Goal: Information Seeking & Learning: Compare options

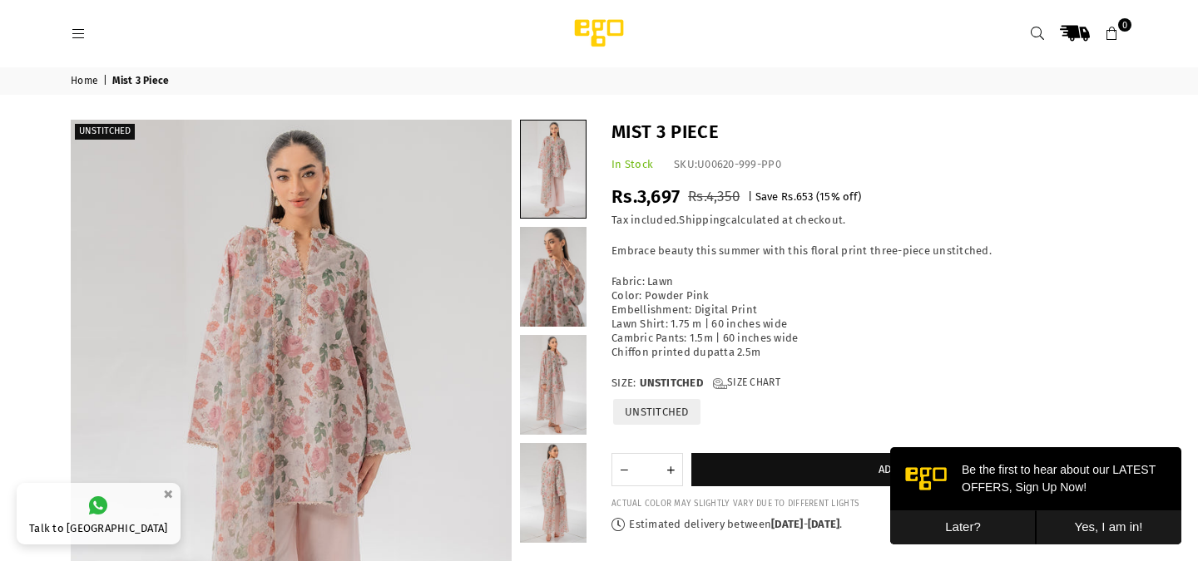
click at [996, 520] on button "Later?" at bounding box center [963, 528] width 146 height 34
